Goal: Task Accomplishment & Management: Manage account settings

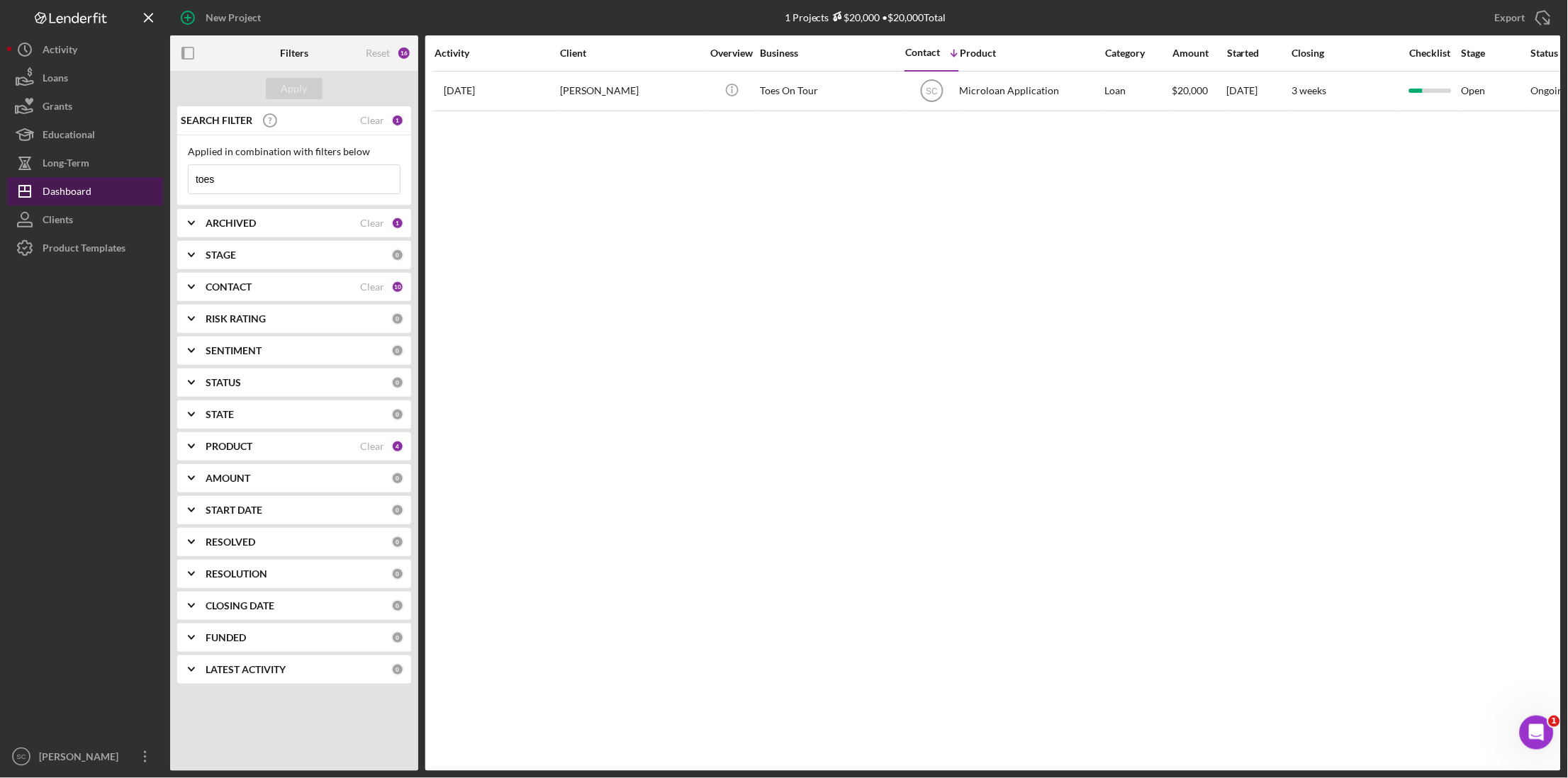
click at [81, 190] on div "Dashboard" at bounding box center [66, 193] width 49 height 32
click at [242, 179] on input "toes" at bounding box center [294, 179] width 211 height 28
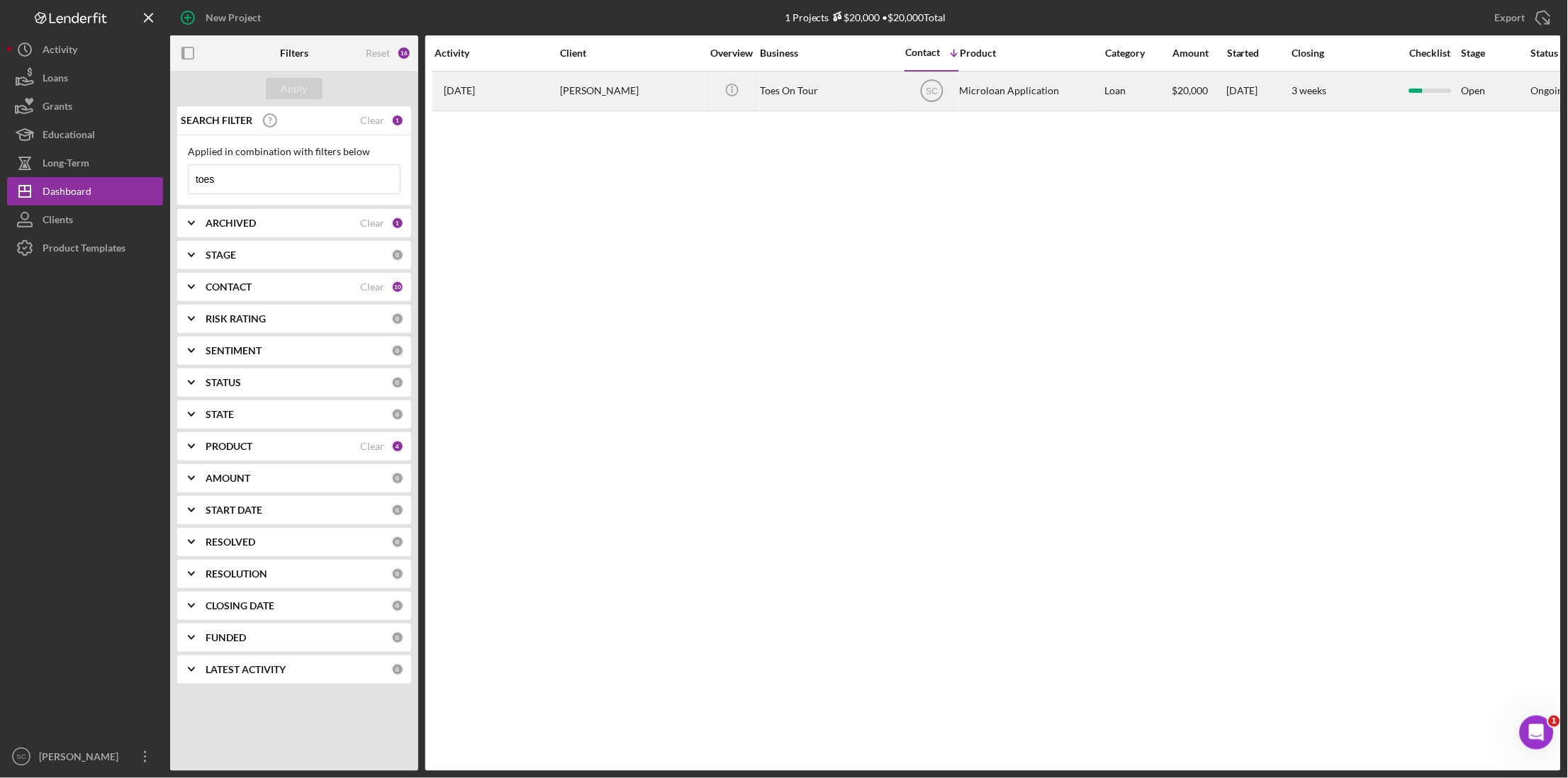
click at [574, 97] on div "[PERSON_NAME]" at bounding box center [630, 91] width 142 height 38
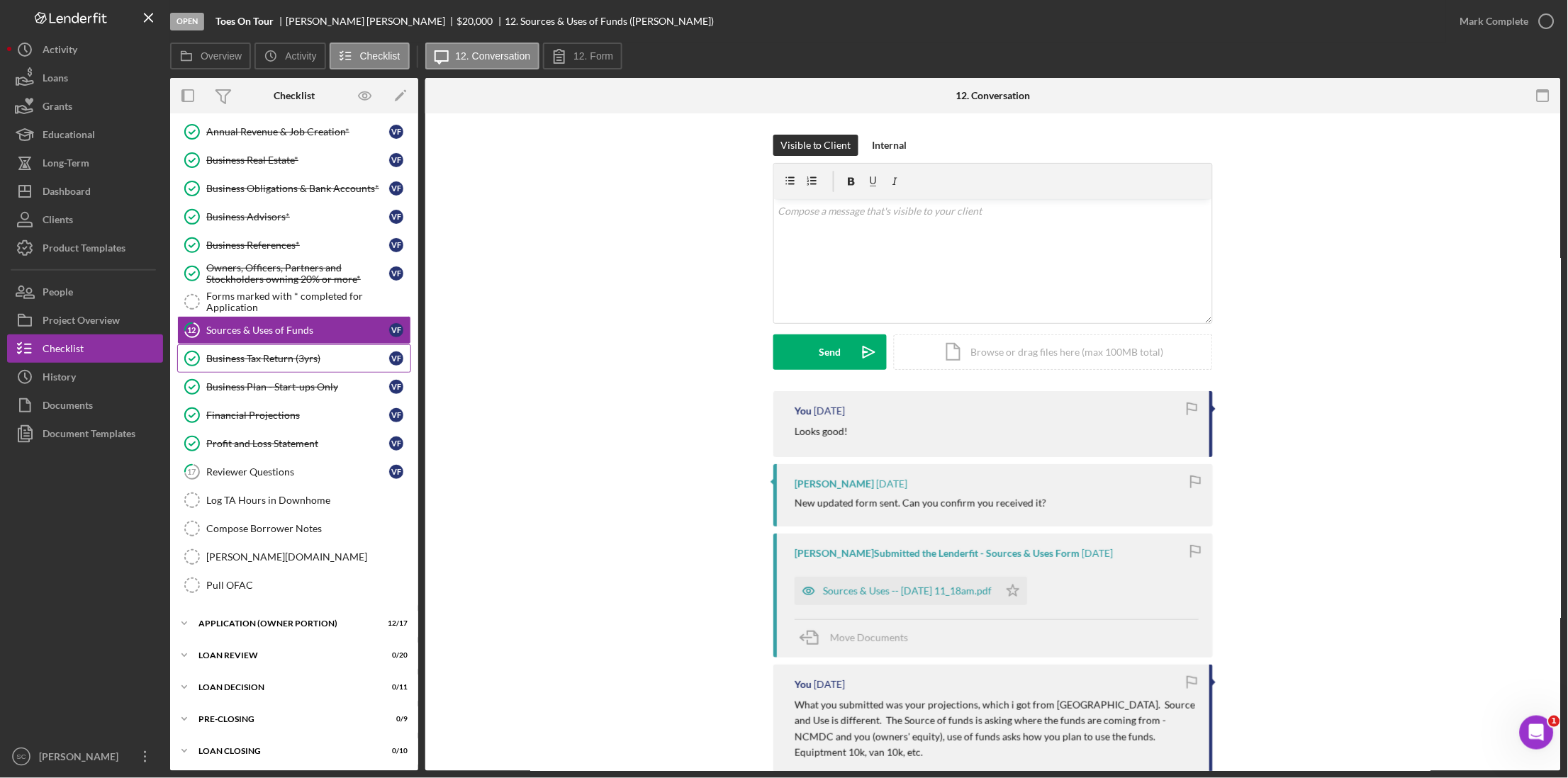
scroll to position [126, 0]
click at [277, 617] on div "APPLICATION (OWNER PORTION)" at bounding box center [300, 622] width 202 height 9
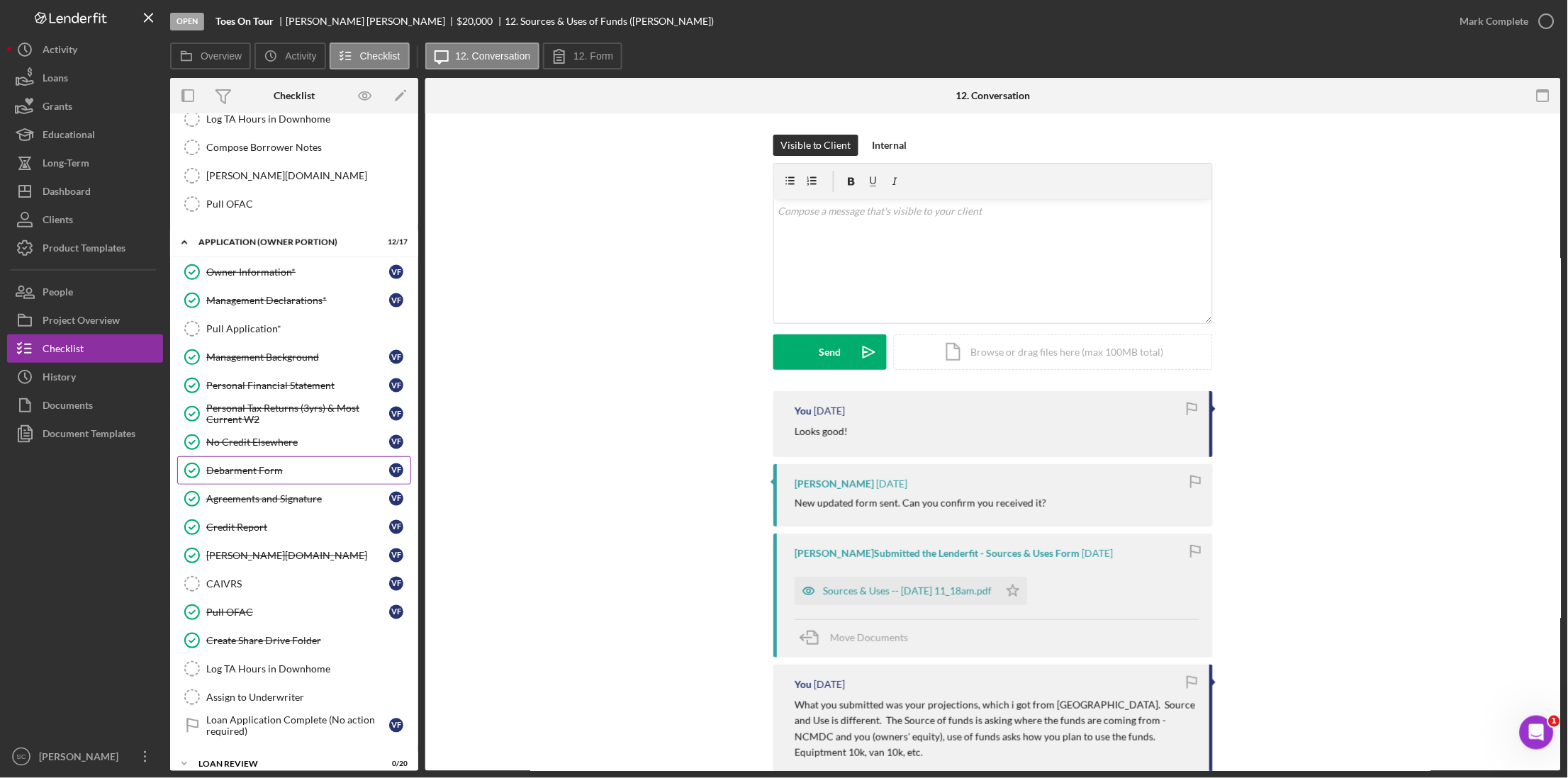
scroll to position [443, 0]
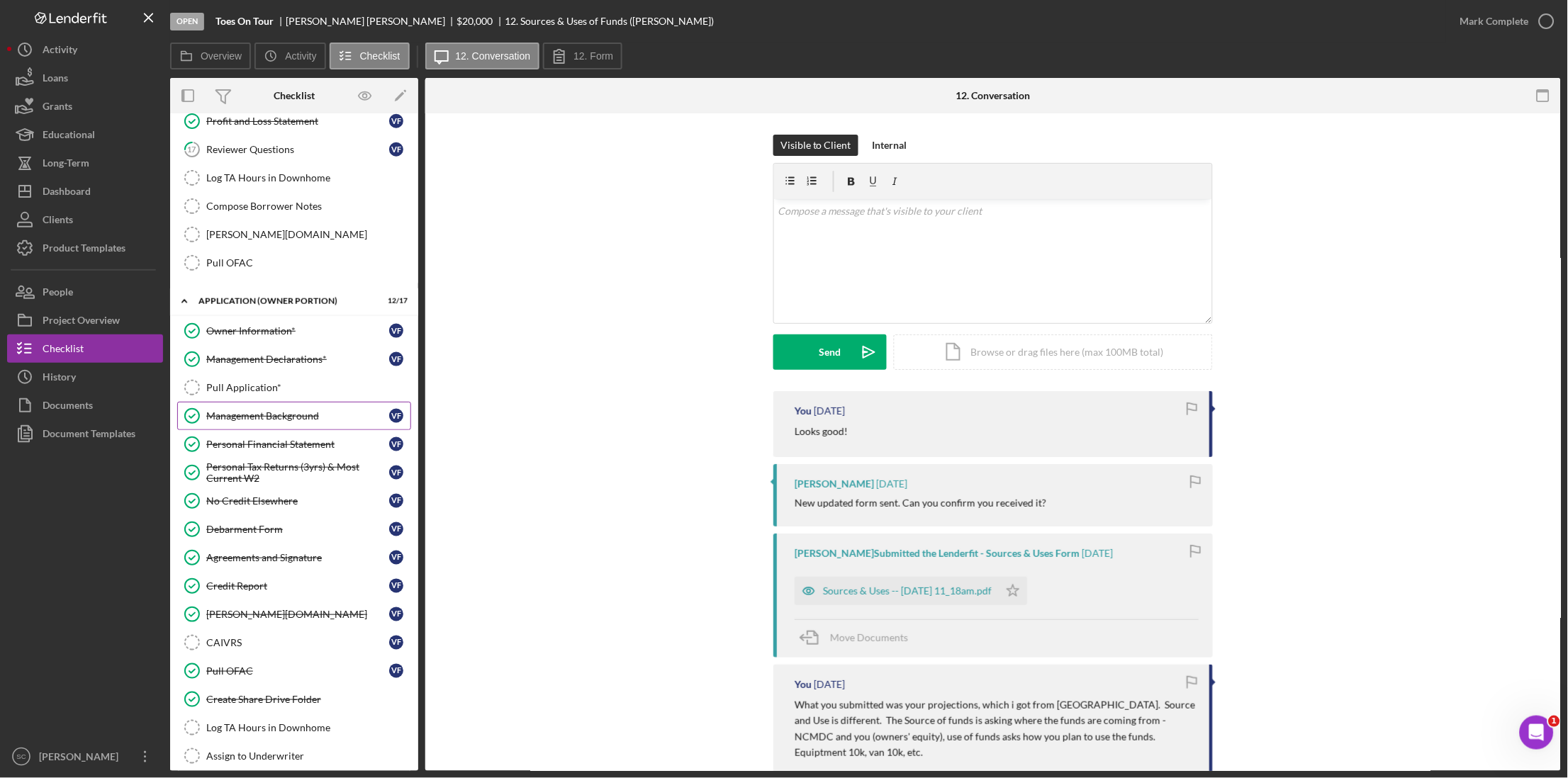
click at [273, 421] on div "Management Background" at bounding box center [297, 416] width 183 height 12
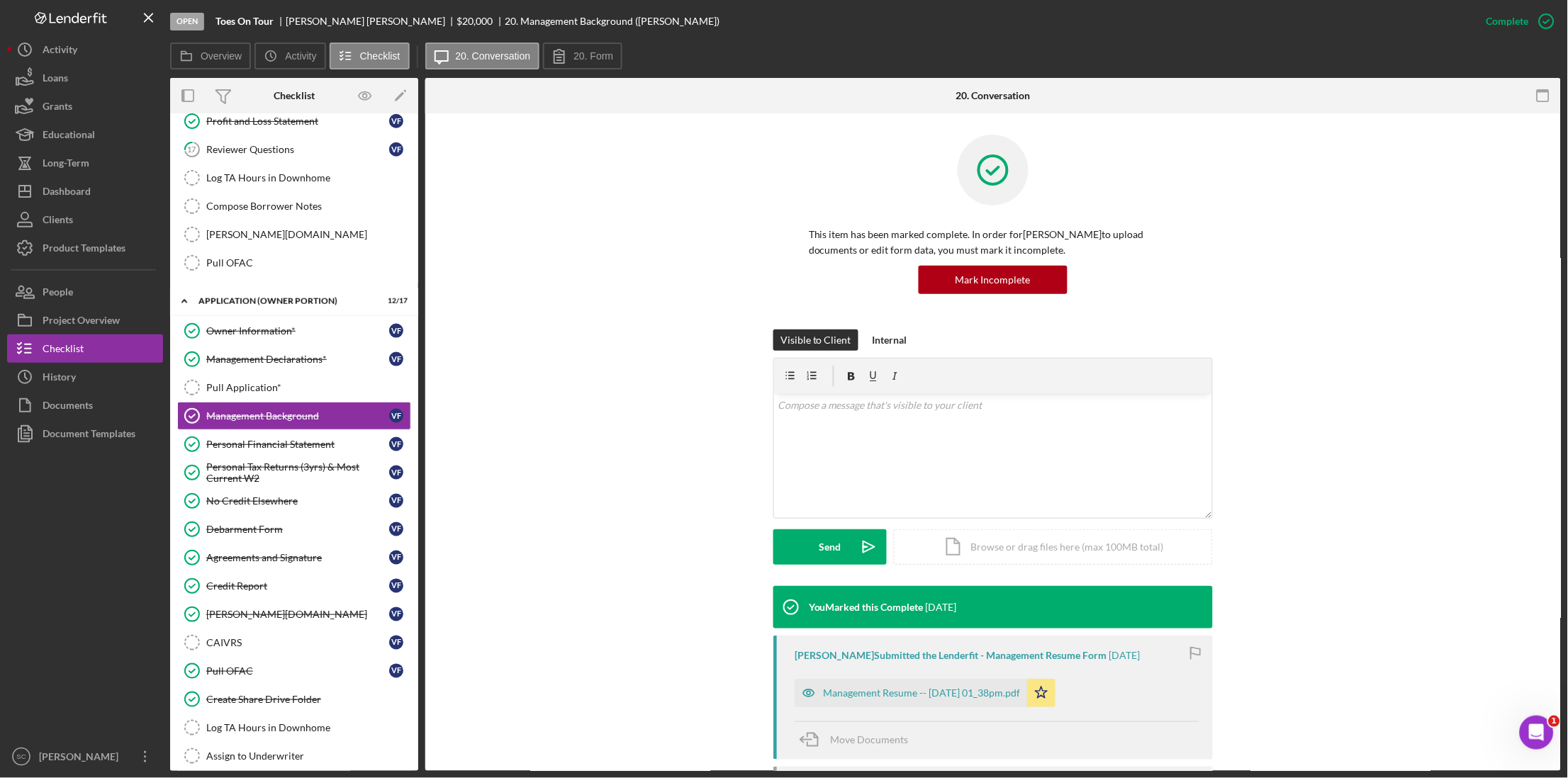
scroll to position [166, 0]
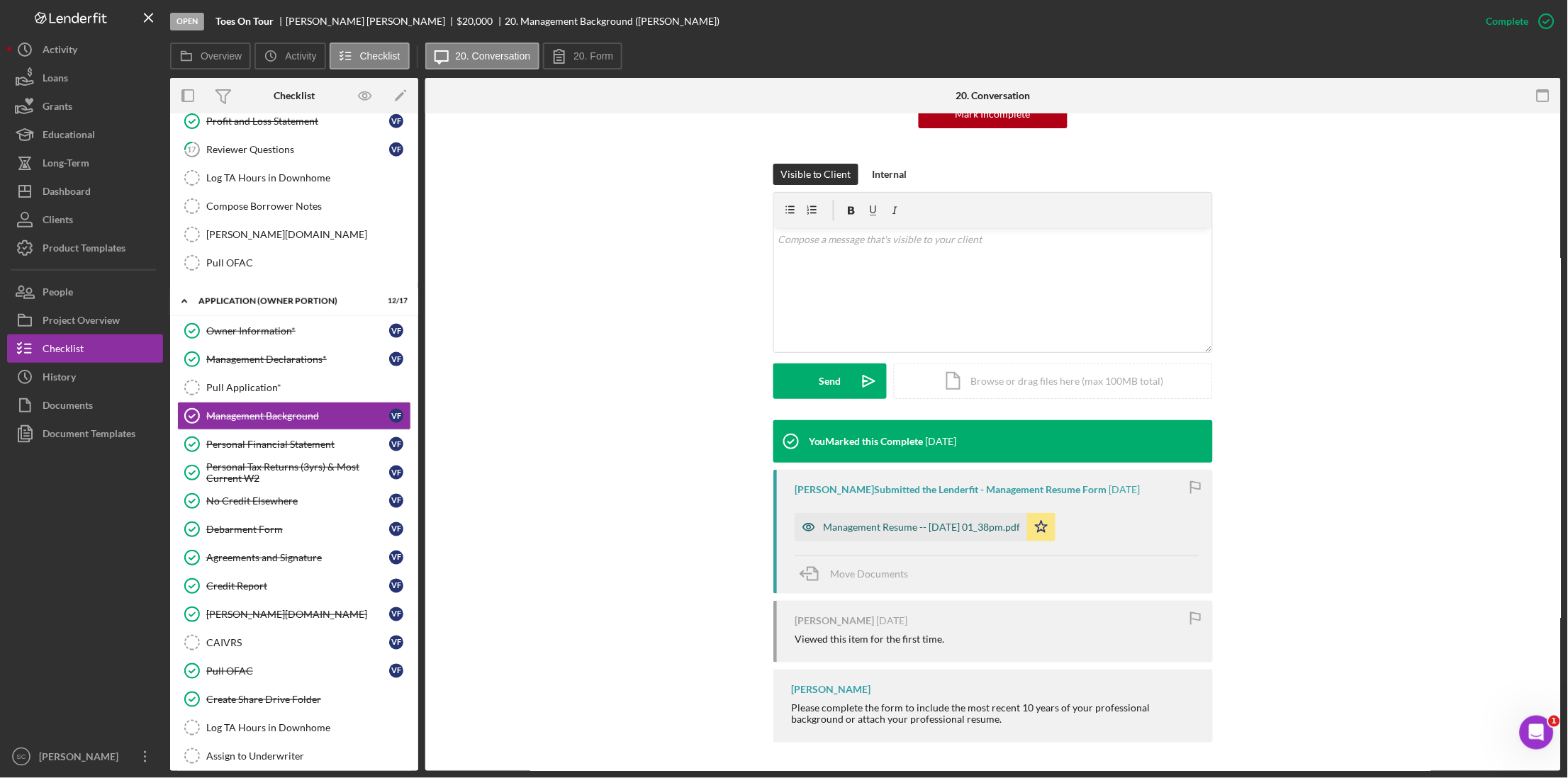
click at [845, 528] on div "Management Resume -- [DATE] 01_38pm.pdf" at bounding box center [922, 528] width 197 height 12
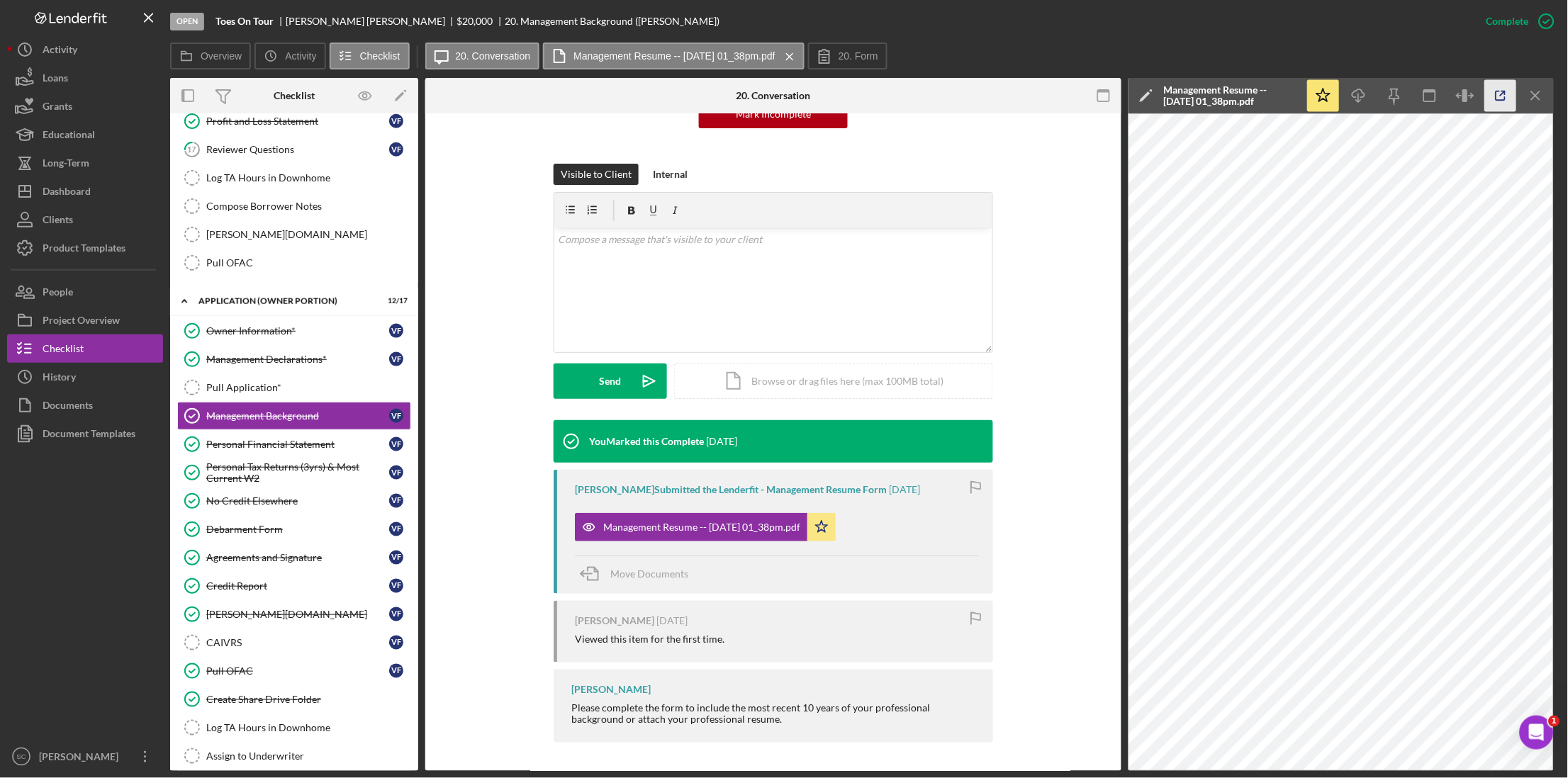
click at [1499, 95] on icon "button" at bounding box center [1501, 96] width 32 height 32
click at [84, 396] on div "Documents" at bounding box center [67, 408] width 50 height 32
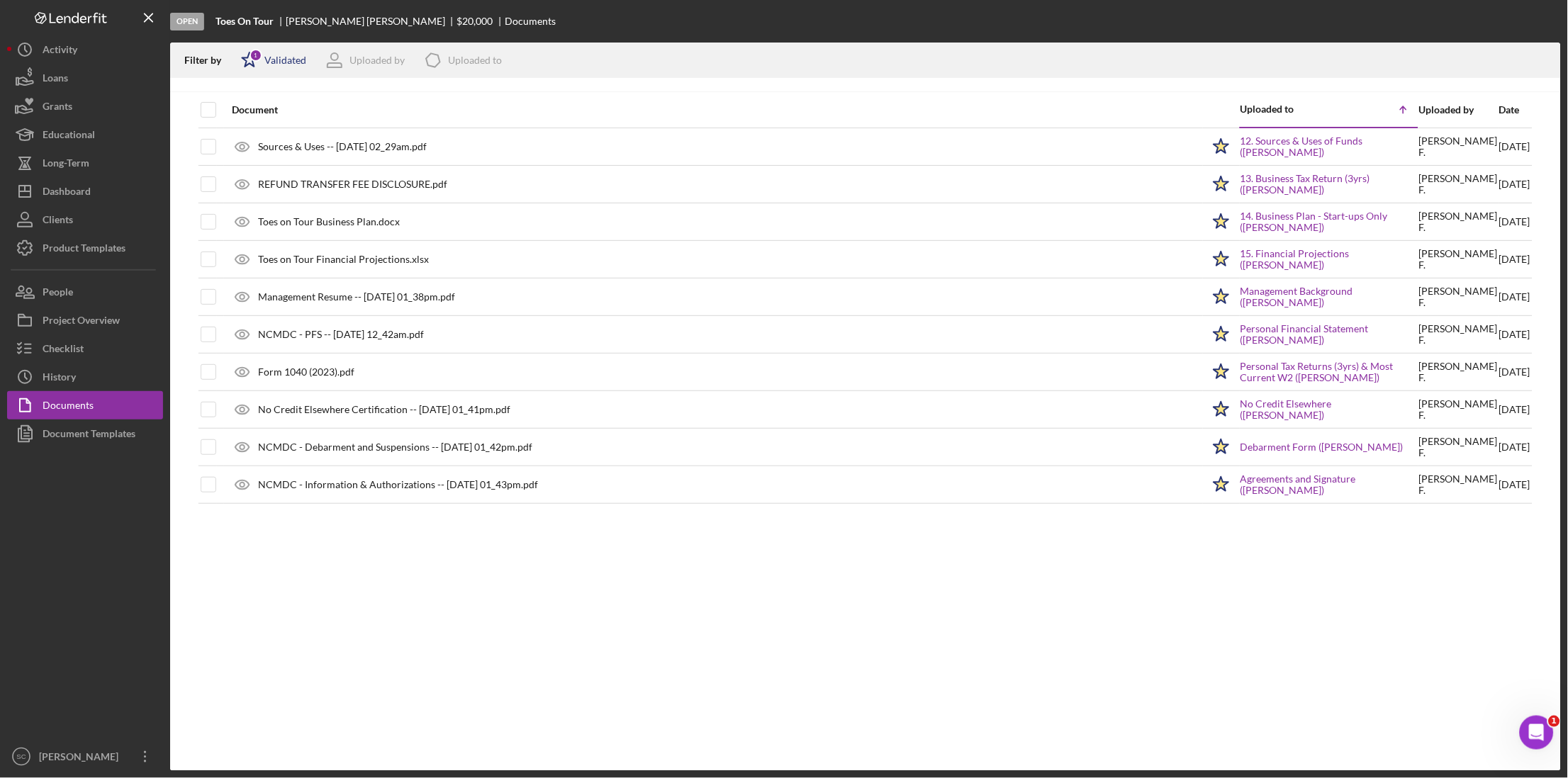
click at [265, 60] on icon "Icon/Star" at bounding box center [249, 60] width 36 height 36
click at [245, 135] on input "checkbox" at bounding box center [248, 135] width 14 height 14
checkbox input "true"
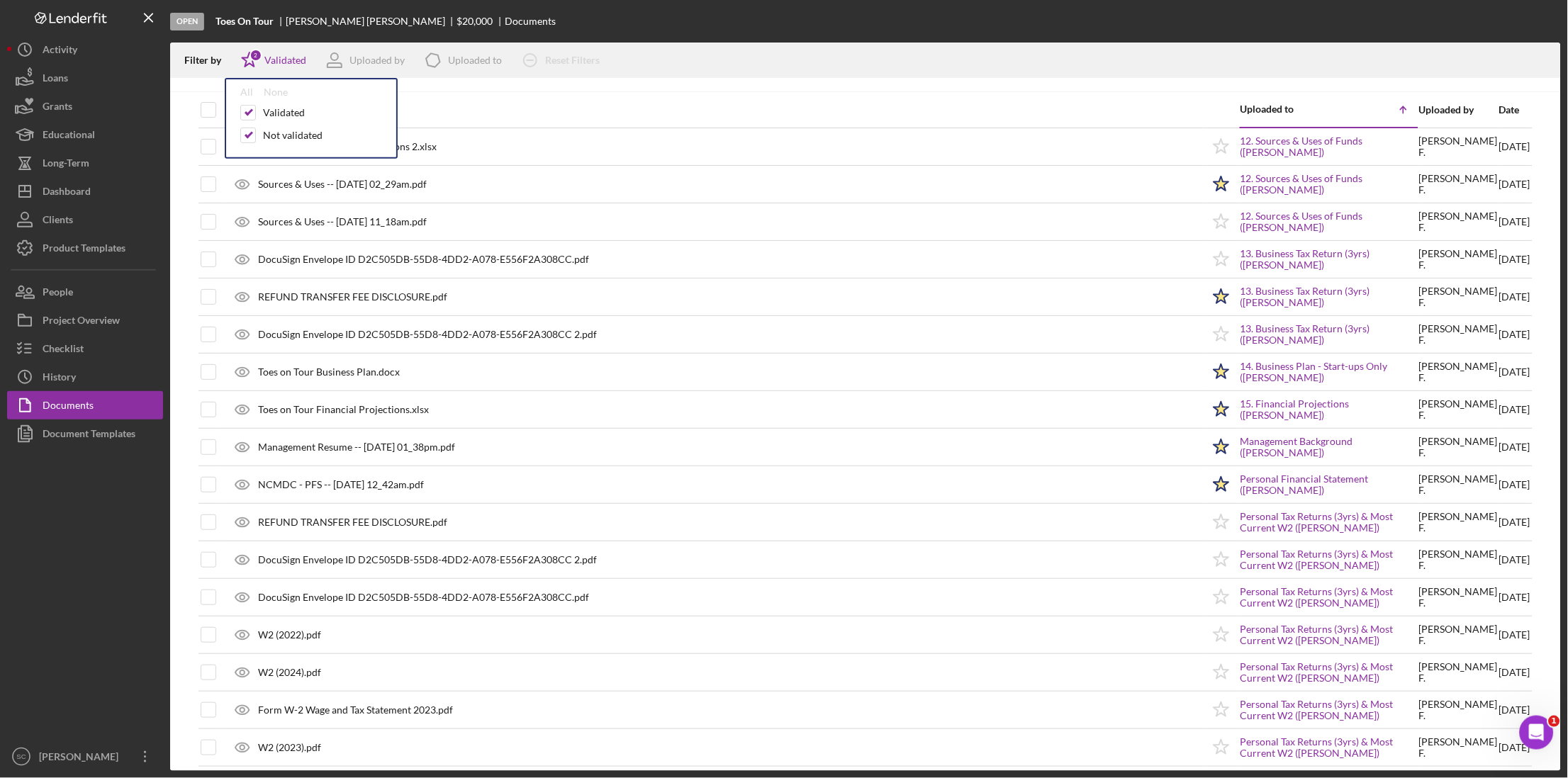
click at [722, 59] on div "Filter by Icon/Star 2 Validated All None Validated Not validated Uploaded by Ic…" at bounding box center [866, 60] width 1391 height 36
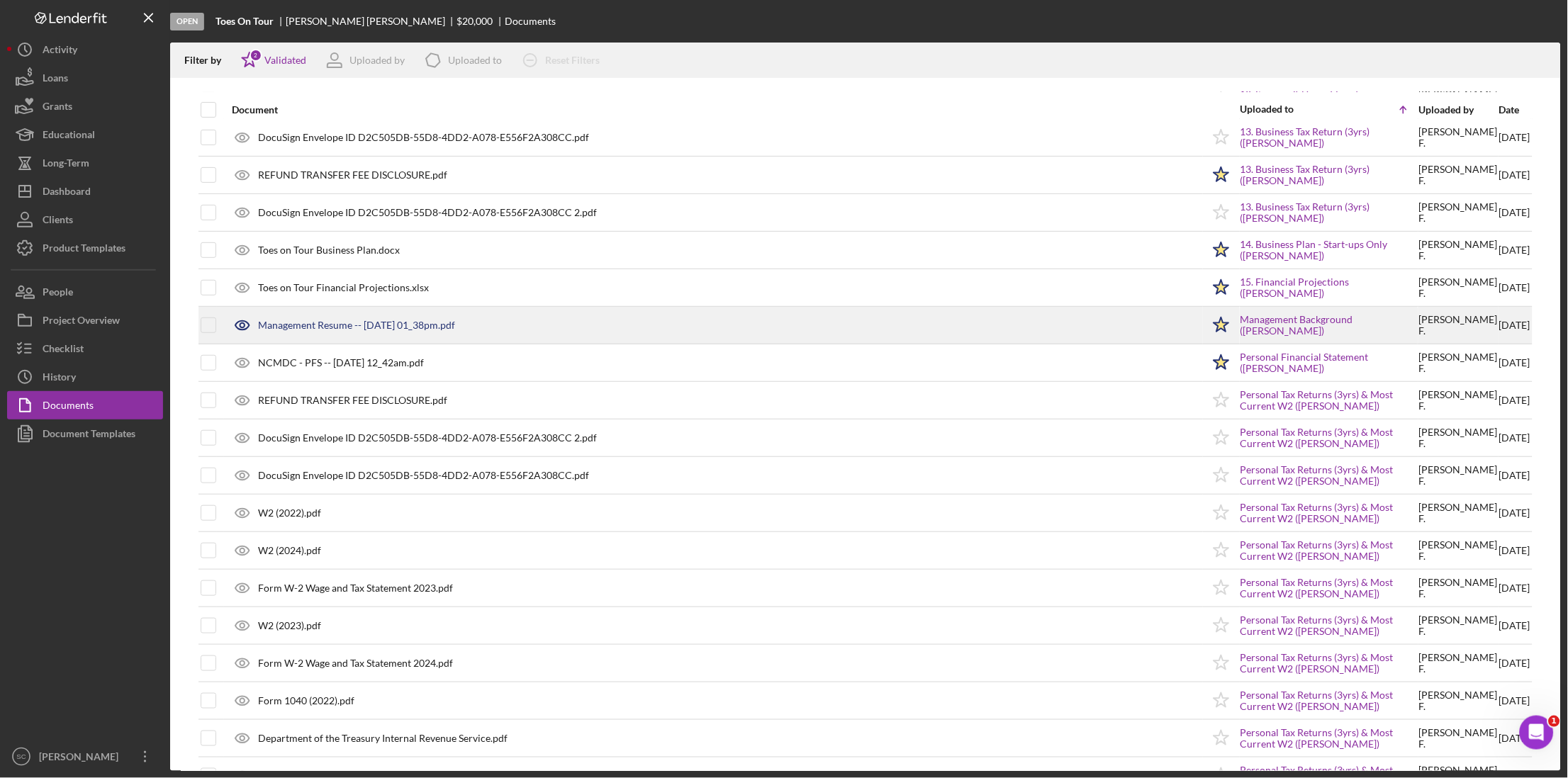
scroll to position [122, 0]
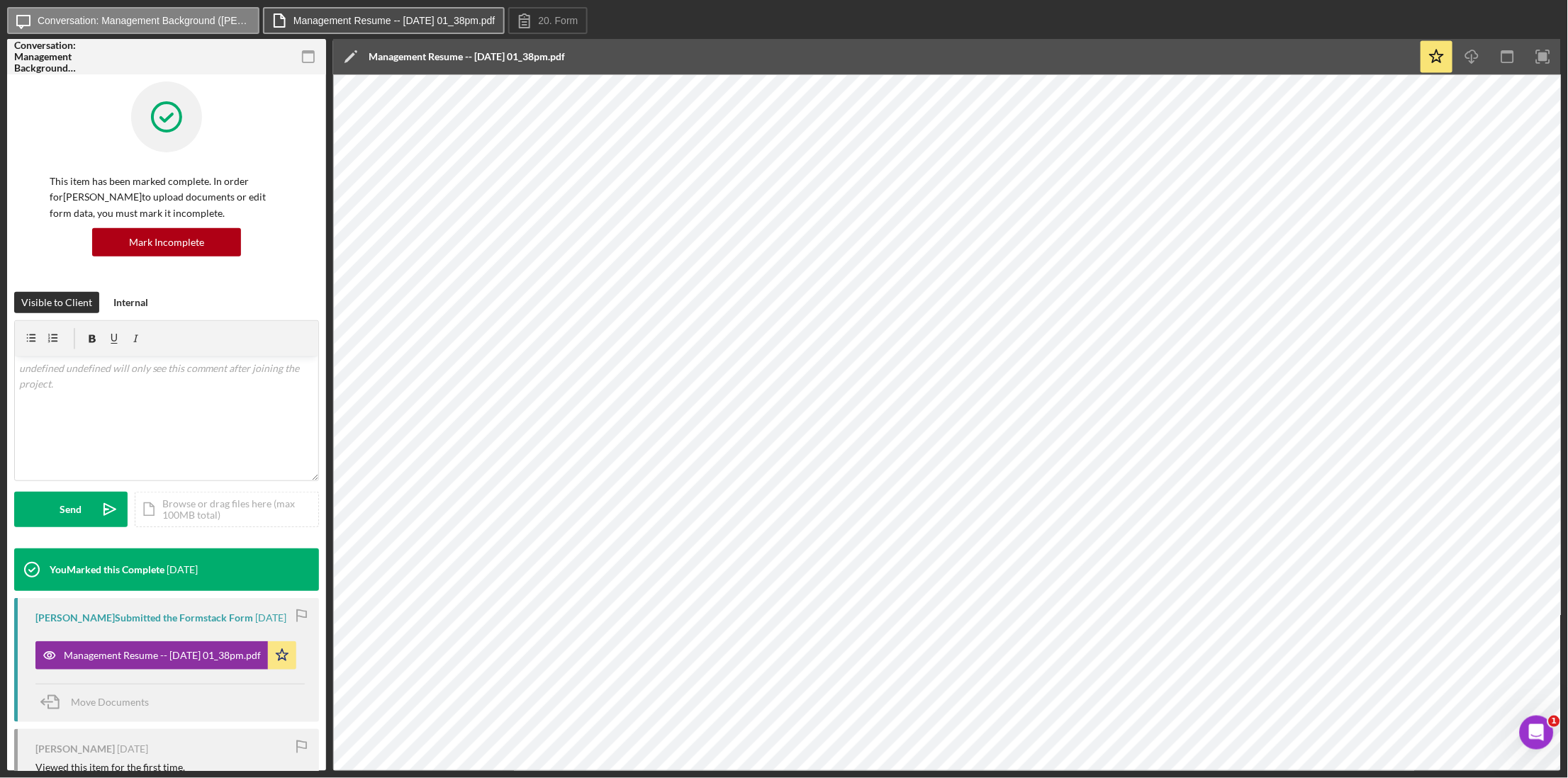
click at [314, 23] on label "Management Resume -- [DATE] 01_38pm.pdf" at bounding box center [395, 20] width 202 height 12
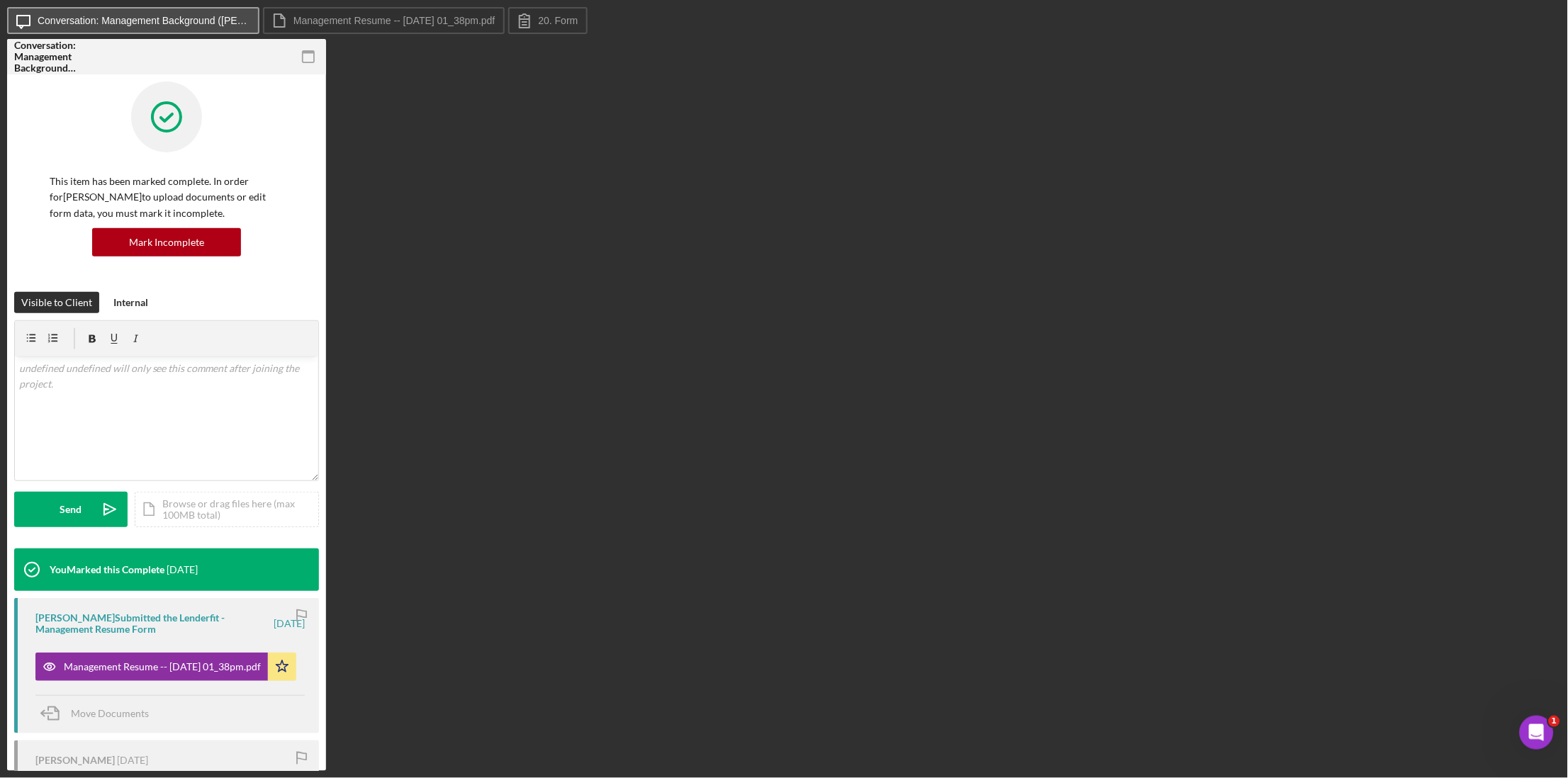
click at [204, 17] on label "Conversation: Management Background (Veronica F.)" at bounding box center [144, 20] width 213 height 12
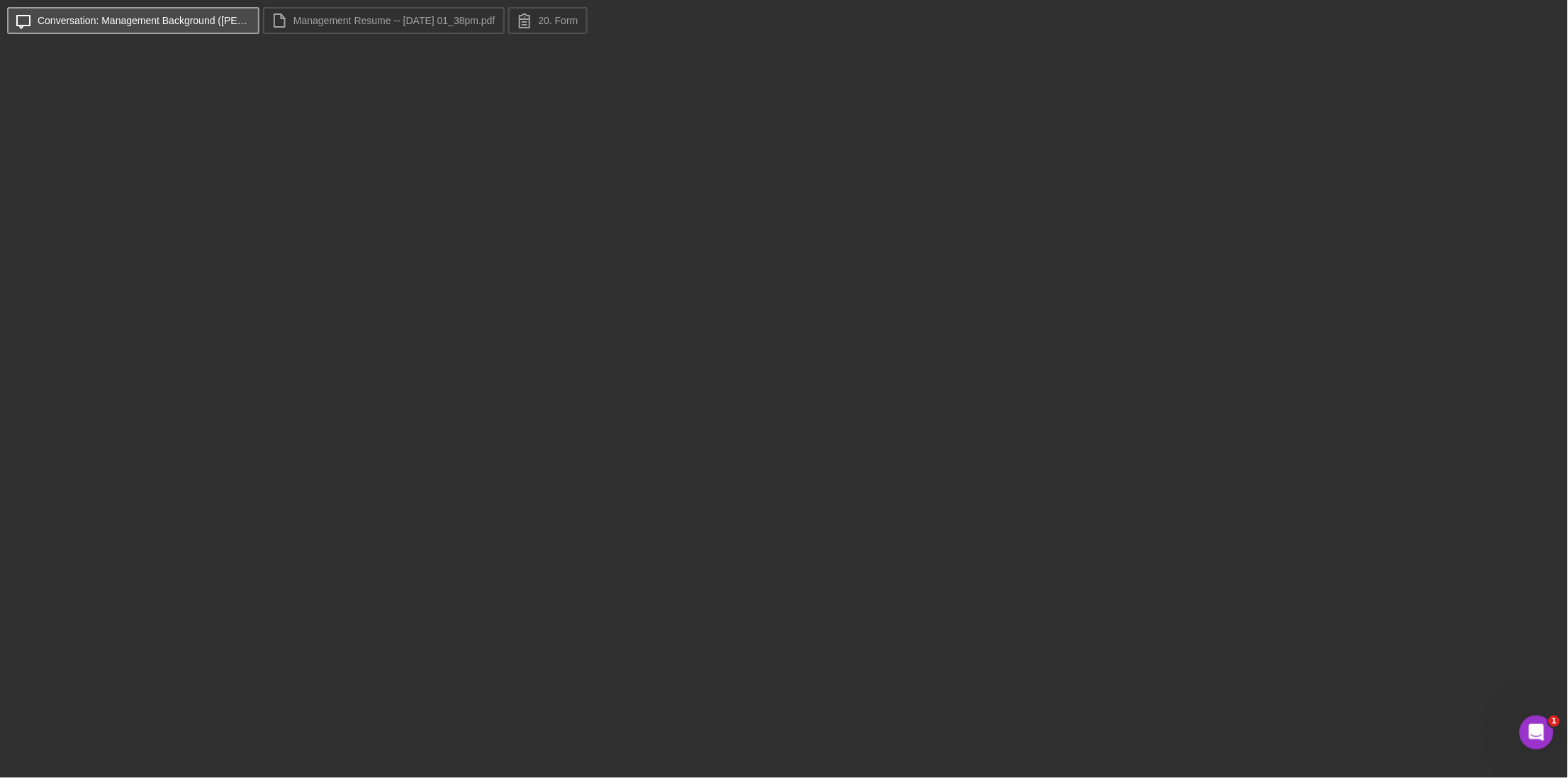
click at [204, 17] on label "Conversation: Management Background (Veronica F.)" at bounding box center [144, 20] width 213 height 12
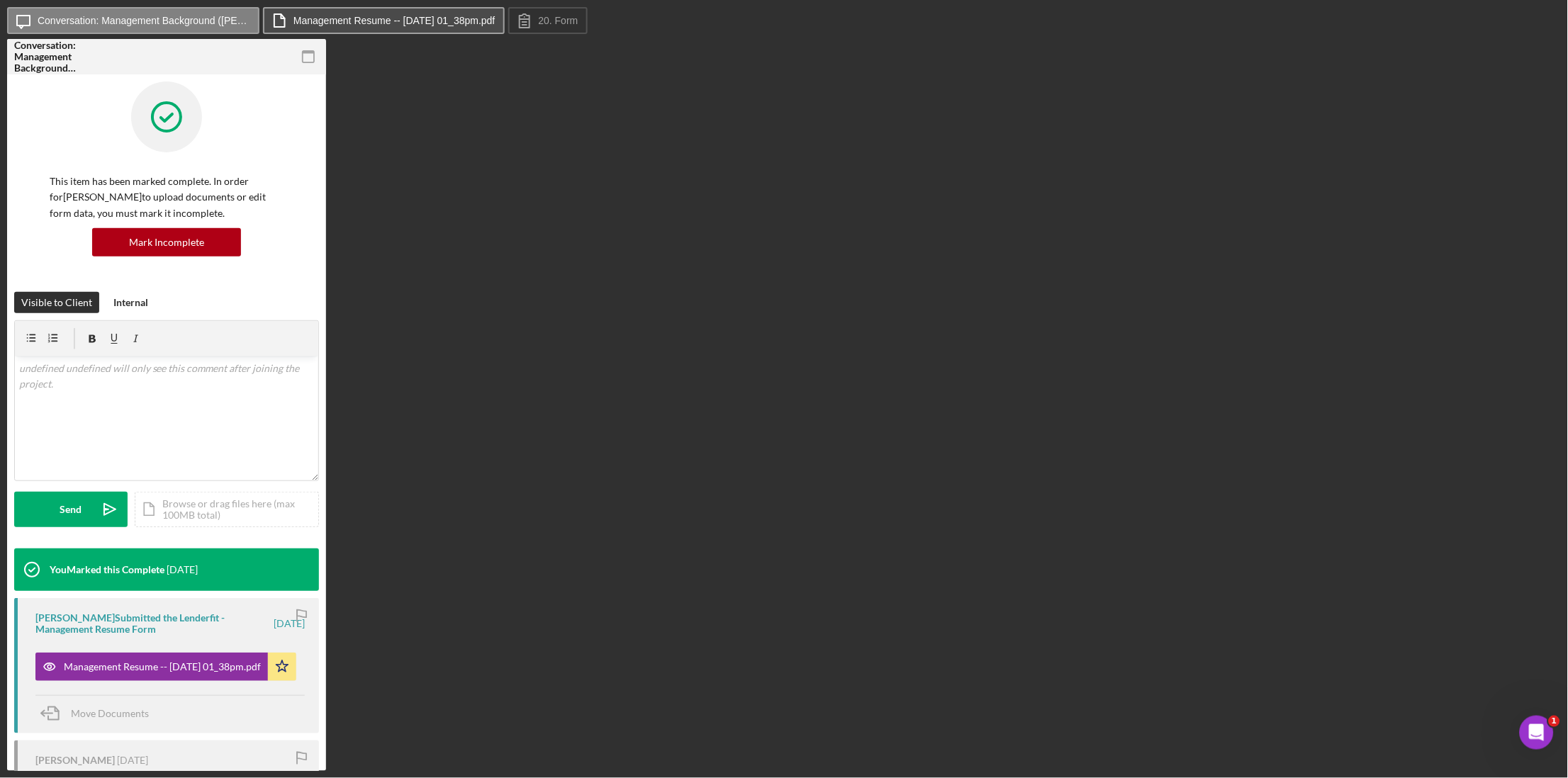
click at [293, 22] on button "Management Resume -- [DATE] 01_38pm.pdf" at bounding box center [384, 20] width 242 height 27
